Goal: Task Accomplishment & Management: Complete application form

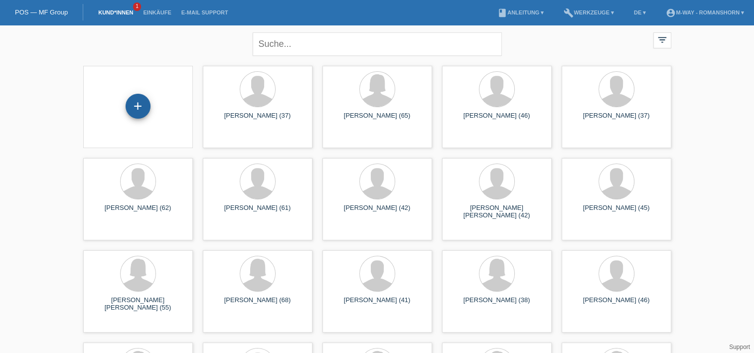
click at [139, 104] on div "+" at bounding box center [138, 106] width 24 height 17
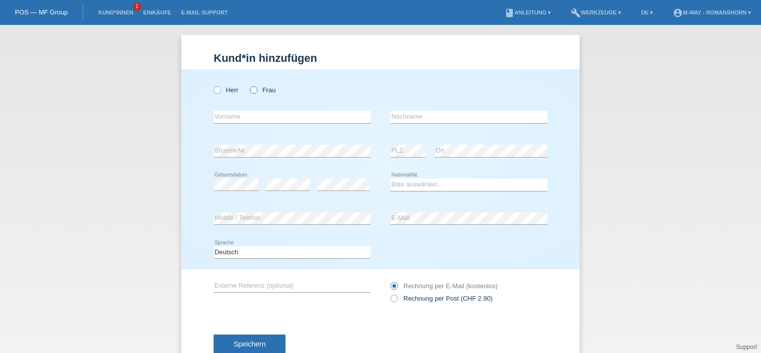
click at [249, 85] on icon at bounding box center [249, 85] width 0 height 0
click at [250, 90] on input "Frau" at bounding box center [253, 89] width 6 height 6
radio input "true"
click at [249, 112] on input "text" at bounding box center [292, 117] width 157 height 12
click at [233, 74] on div "Herr Frau" at bounding box center [292, 84] width 157 height 31
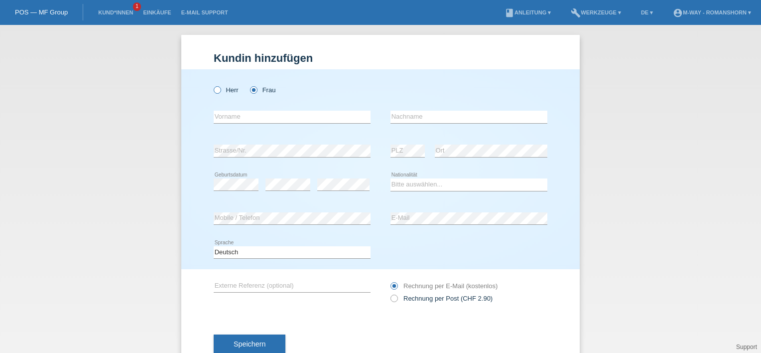
click at [212, 85] on icon at bounding box center [212, 85] width 0 height 0
click at [214, 89] on input "Herr" at bounding box center [217, 89] width 6 height 6
radio input "true"
click at [241, 123] on input "text" at bounding box center [292, 117] width 157 height 12
click at [434, 116] on input "text" at bounding box center [469, 117] width 157 height 12
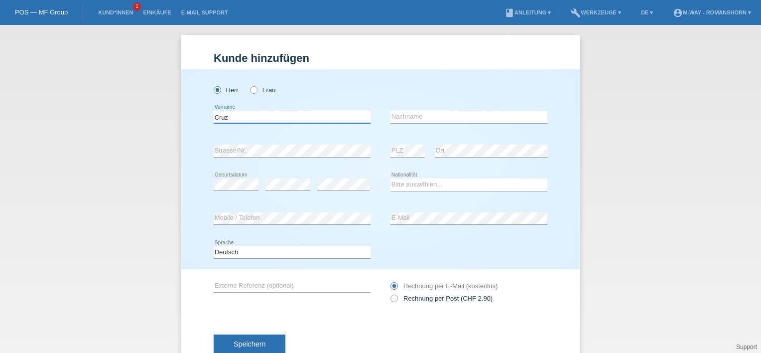
click at [240, 118] on input "Cruz" at bounding box center [292, 117] width 157 height 12
click at [236, 116] on input "Cruz" at bounding box center [292, 117] width 157 height 12
type input "C"
type input "[PERSON_NAME]"
click at [422, 118] on input "text" at bounding box center [469, 117] width 157 height 12
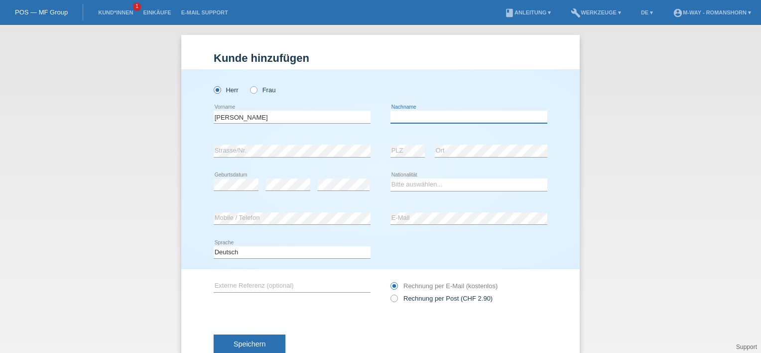
click at [422, 118] on input "text" at bounding box center [469, 117] width 157 height 12
type input "Cruz"
click at [425, 193] on div "Bitte auswählen... Schweiz Deutschland Liechtenstein Österreich ------------ Af…" at bounding box center [469, 185] width 157 height 34
click at [459, 181] on select "Bitte auswählen... Schweiz Deutschland Liechtenstein Österreich ------------ Af…" at bounding box center [469, 184] width 157 height 12
select select "CH"
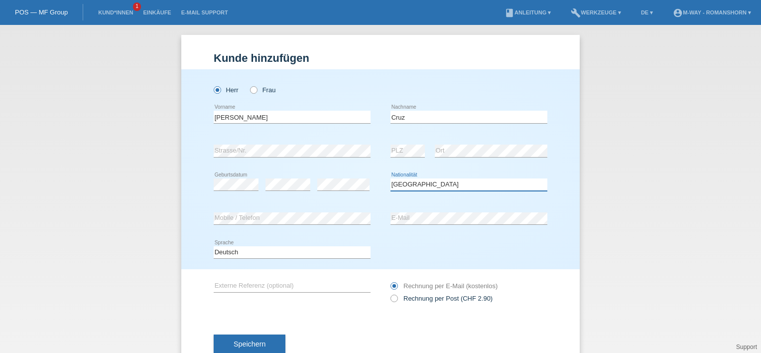
click at [391, 178] on select "Bitte auswählen... Schweiz Deutschland Liechtenstein Österreich ------------ Af…" at bounding box center [469, 184] width 157 height 12
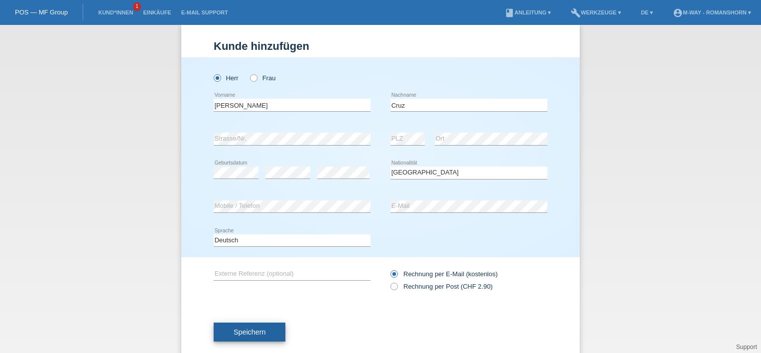
click at [250, 328] on span "Speichern" at bounding box center [250, 332] width 32 height 8
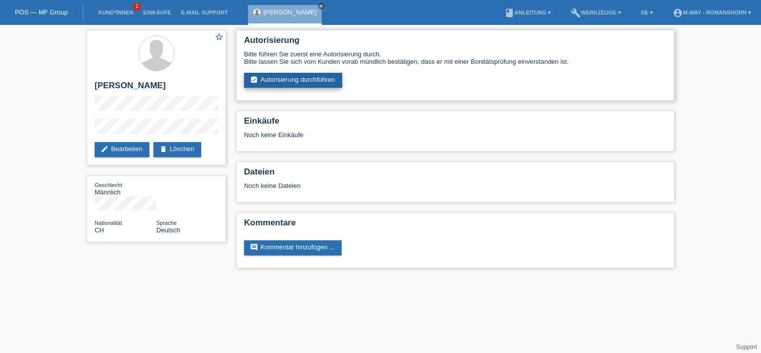
click at [293, 82] on link "assignment_turned_in Autorisierung durchführen" at bounding box center [293, 80] width 98 height 15
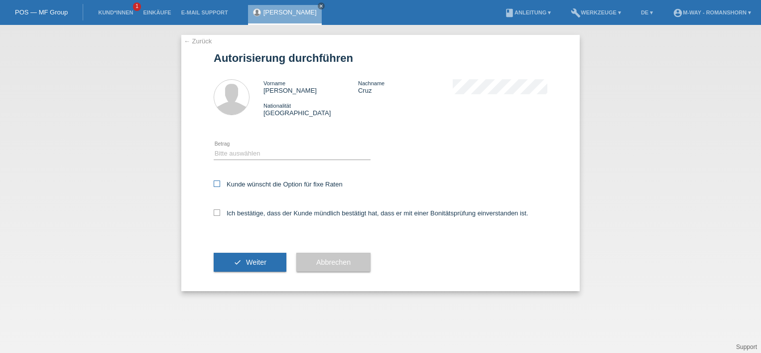
click at [219, 183] on icon at bounding box center [217, 183] width 6 height 6
click at [219, 183] on input "Kunde wünscht die Option für fixe Raten" at bounding box center [217, 183] width 6 height 6
checkbox input "true"
click at [215, 213] on icon at bounding box center [217, 212] width 6 height 6
click at [215, 213] on input "Ich bestätige, dass der Kunde mündlich bestätigt hat, dass er mit einer Bonität…" at bounding box center [217, 212] width 6 height 6
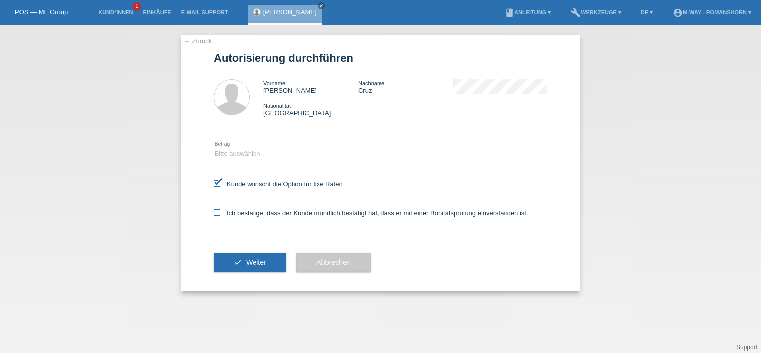
checkbox input "true"
click at [272, 156] on select "Bitte auswählen CHF 1.00 - CHF 499.00 CHF 500.00 - CHF 1'999.00 CHF 2'000.00 - …" at bounding box center [292, 153] width 157 height 12
select select "3"
click at [214, 147] on select "Bitte auswählen CHF 1.00 - CHF 499.00 CHF 500.00 - CHF 1'999.00 CHF 2'000.00 - …" at bounding box center [292, 153] width 157 height 12
click at [249, 263] on span "Weiter" at bounding box center [256, 262] width 20 height 8
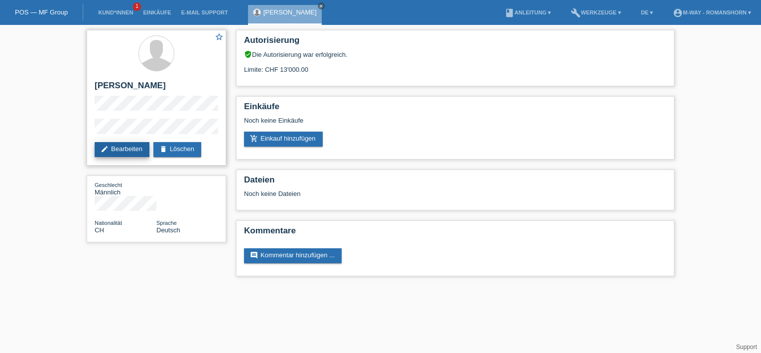
click at [127, 150] on link "edit Bearbeiten" at bounding box center [122, 149] width 55 height 15
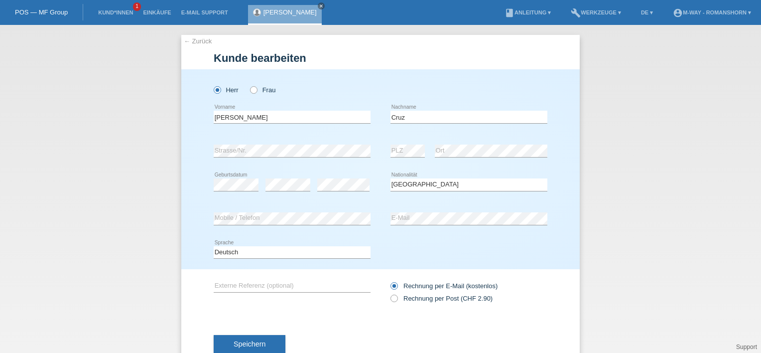
select select "CH"
